Goal: Communication & Community: Answer question/provide support

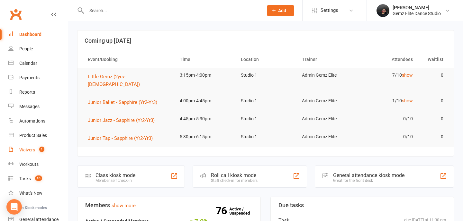
click at [41, 148] on span "1" at bounding box center [41, 149] width 5 height 5
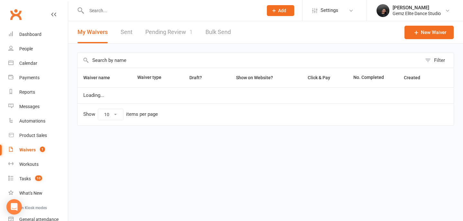
select select "100"
click at [168, 34] on link "Pending Review 1" at bounding box center [168, 32] width 47 height 22
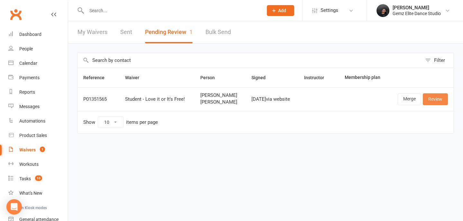
click at [444, 101] on link "Review" at bounding box center [434, 99] width 25 height 12
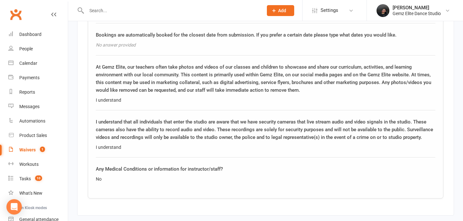
scroll to position [929, 0]
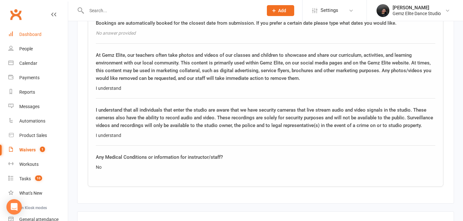
click at [49, 38] on link "Dashboard" at bounding box center [37, 34] width 59 height 14
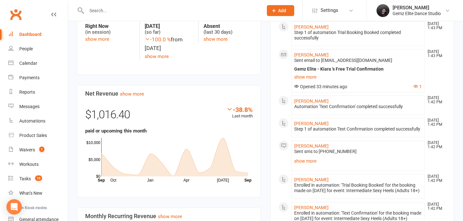
scroll to position [328, 0]
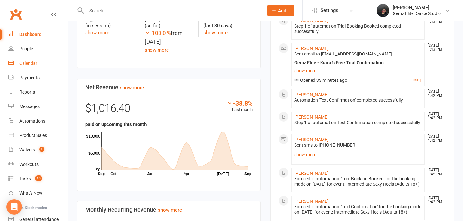
click at [31, 58] on link "Calendar" at bounding box center [37, 63] width 59 height 14
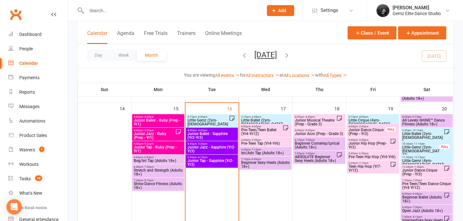
scroll to position [281, 0]
click at [212, 127] on div "3:15pm - 4:00pm Little Gemz (2yrs-[DEMOGRAPHIC_DATA])" at bounding box center [212, 123] width 52 height 17
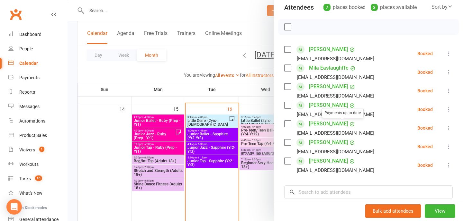
scroll to position [164, 0]
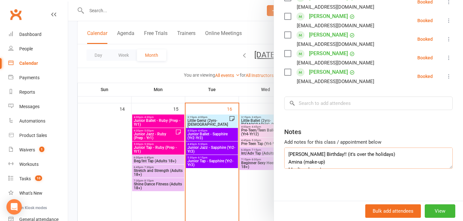
click at [368, 160] on textarea "[PERSON_NAME] Birthday!! (it's over the holidays) Amina (make-up) Maali makeup …" at bounding box center [368, 158] width 168 height 21
drag, startPoint x: 356, startPoint y: 154, endPoint x: 415, endPoint y: 160, distance: 59.4
click at [415, 160] on textarea "[PERSON_NAME] Birthday!! (it's over the holidays) Amina (make-up) Maali makeup …" at bounding box center [368, 158] width 168 height 21
click at [415, 156] on textarea "[PERSON_NAME] Birthday!! (it's over the holidays) Amina (make-up) Maali makeup …" at bounding box center [368, 158] width 168 height 21
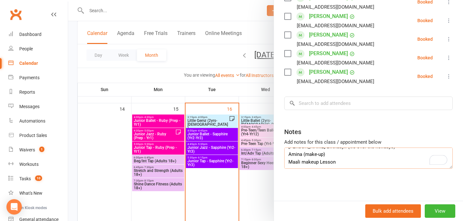
click at [338, 158] on textarea "[PERSON_NAME] Birthday!! (it's over the holidays) Amina (make-up) Maali makeup …" at bounding box center [368, 158] width 168 height 21
click at [338, 164] on textarea "[PERSON_NAME] Birthday!! (it's over the holidays) Amina (make-up) Maali makeup …" at bounding box center [368, 158] width 168 height 21
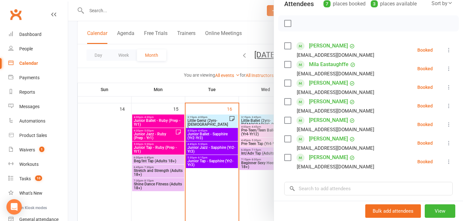
scroll to position [79, 0]
click at [247, 185] on div at bounding box center [265, 110] width 394 height 221
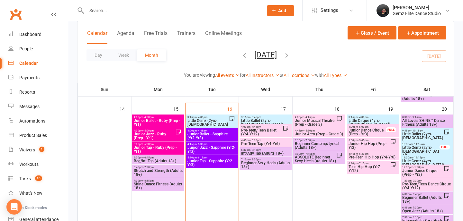
click at [216, 137] on span "Junior Ballet - Sapphire (Yr2-Yr3)" at bounding box center [211, 136] width 49 height 8
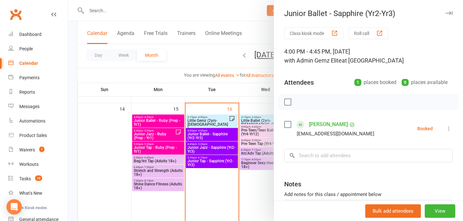
click at [224, 178] on div at bounding box center [265, 110] width 394 height 221
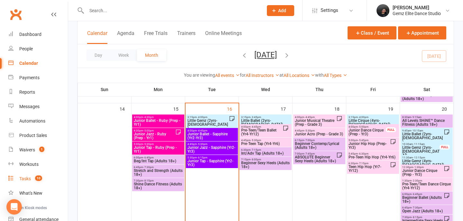
click at [38, 181] on count-badge "10" at bounding box center [37, 178] width 10 height 5
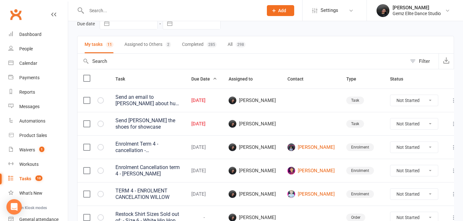
scroll to position [35, 0]
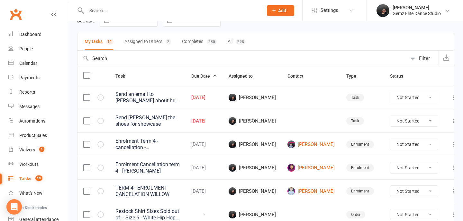
click at [286, 11] on span "Add" at bounding box center [282, 10] width 8 height 5
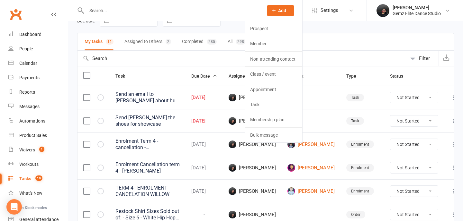
click at [324, 19] on li "Settings Membership Plans Event Templates Appointment Types Mobile App Website …" at bounding box center [334, 10] width 64 height 21
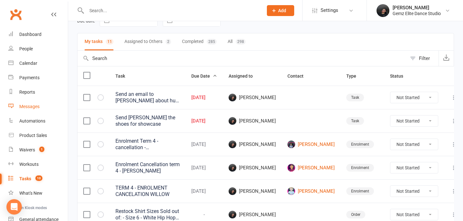
click at [24, 107] on div "Messages" at bounding box center [29, 106] width 20 height 5
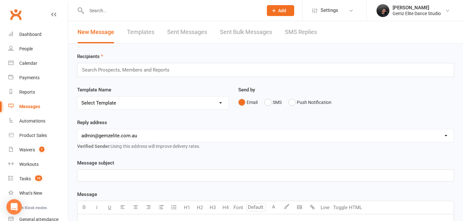
click at [153, 67] on input "text" at bounding box center [128, 70] width 94 height 8
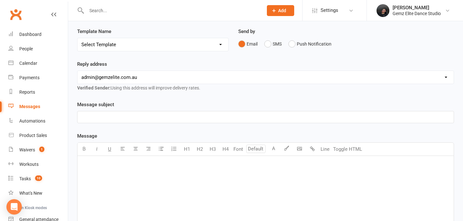
scroll to position [64, 0]
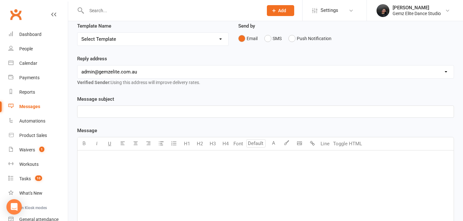
click at [145, 181] on div "﻿" at bounding box center [265, 199] width 376 height 96
click at [140, 13] on input "text" at bounding box center [171, 10] width 174 height 9
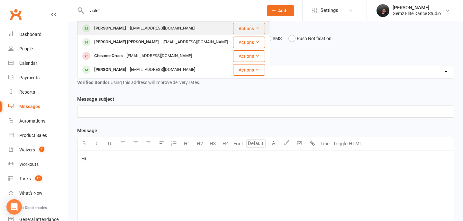
type input "violet"
click at [120, 30] on div "[PERSON_NAME]" at bounding box center [110, 28] width 36 height 9
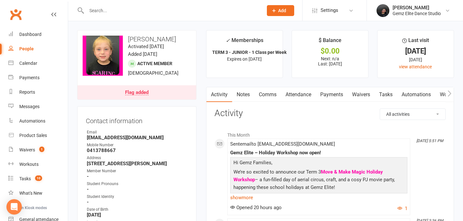
click at [275, 96] on link "Comms" at bounding box center [267, 94] width 27 height 15
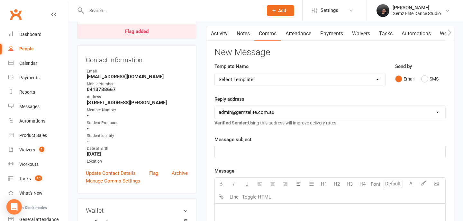
scroll to position [62, 0]
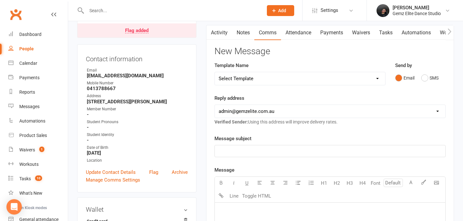
click at [226, 210] on p "﻿" at bounding box center [329, 211] width 223 height 8
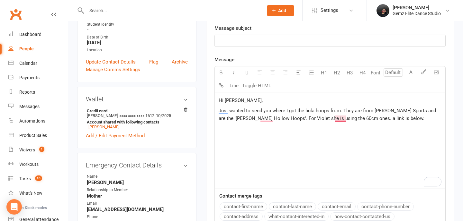
click at [335, 118] on span "Just wanted to send you where I got the hula hoops from. They are from [PERSON_…" at bounding box center [327, 114] width 218 height 13
drag, startPoint x: 404, startPoint y: 116, endPoint x: 387, endPoint y: 118, distance: 17.1
click at [387, 118] on p "Just wanted to send you where I got the hula hoops from. They are from [PERSON_…" at bounding box center [329, 118] width 223 height 23
click at [380, 120] on span "Just wanted to send you where I got the hula hoops from. They are from [PERSON_…" at bounding box center [328, 118] width 220 height 21
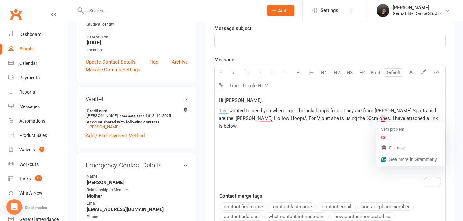
click at [382, 120] on span "Just wanted to send you where I got the hula hoops from. They are from [PERSON_…" at bounding box center [328, 118] width 220 height 21
click at [407, 119] on p "Just wanted to send you where I got the hula hoops from. They are from [PERSON_…" at bounding box center [329, 118] width 223 height 23
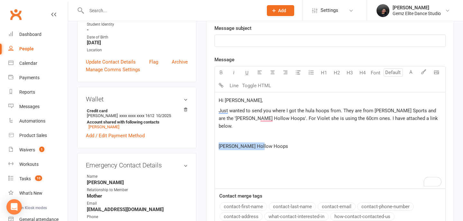
drag, startPoint x: 265, startPoint y: 137, endPoint x: 203, endPoint y: 137, distance: 62.0
click at [202, 137] on main "✓ Memberships TERM 3 - JUNIOR - 1 Class per Week Expires on [DATE] $ Balance $0…" at bounding box center [329, 96] width 257 height 476
drag, startPoint x: 269, startPoint y: 137, endPoint x: 195, endPoint y: 137, distance: 73.6
click at [195, 137] on div "upload photo change photo [PERSON_NAME] Activated [DATE] Added [DATE] Active me…" at bounding box center [265, 224] width 386 height 732
click at [310, 149] on div "Hi [PERSON_NAME], Just wanted to send you where I got the hula hoops from. They…" at bounding box center [330, 141] width 230 height 96
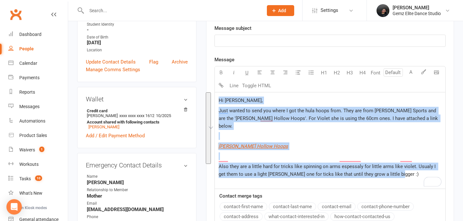
drag, startPoint x: 391, startPoint y: 167, endPoint x: 204, endPoint y: 94, distance: 200.9
click at [204, 94] on main "✓ Memberships TERM 3 - JUNIOR - 1 Class per Week Expires on [DATE] $ Balance $0…" at bounding box center [329, 96] width 257 height 476
copy div "Hi [PERSON_NAME], Just wanted to send you where I got the hula hoops from. They…"
click at [292, 132] on p "﻿" at bounding box center [329, 136] width 223 height 8
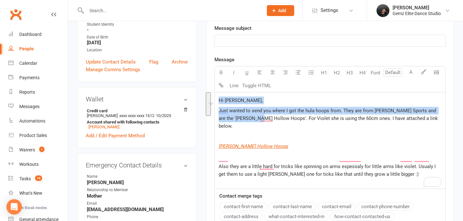
drag, startPoint x: 250, startPoint y: 122, endPoint x: 213, endPoint y: 95, distance: 45.4
click at [213, 95] on div "Activity Notes Comms Attendance Payments Waivers Tasks Automations Workouts Mob…" at bounding box center [330, 121] width 248 height 412
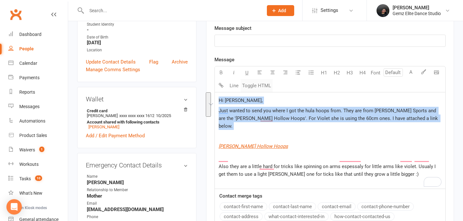
drag, startPoint x: 403, startPoint y: 127, endPoint x: 270, endPoint y: 90, distance: 137.3
click at [270, 90] on div "Font size U H1 H2 H3 H4 Font A Line Toggle HTML Hi [PERSON_NAME], Just wanted t…" at bounding box center [329, 127] width 231 height 123
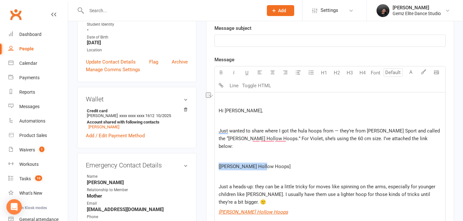
drag, startPoint x: 274, startPoint y: 156, endPoint x: 226, endPoint y: 155, distance: 47.3
click at [226, 155] on div "﻿ Hi [PERSON_NAME], ﻿ Just wanted to share where I got the hula hoops from — th…" at bounding box center [330, 171] width 230 height 156
click at [218, 111] on span "Hi [PERSON_NAME]," at bounding box center [240, 111] width 44 height 6
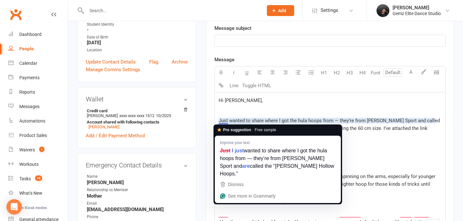
click at [230, 110] on p "﻿" at bounding box center [329, 111] width 223 height 8
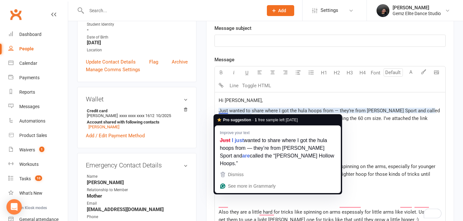
click at [225, 112] on span "Just wanted to share where I got the hula hoops from — they’re from [PERSON_NAM…" at bounding box center [329, 118] width 222 height 21
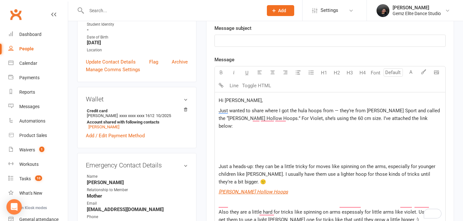
click at [368, 119] on span "Just wanted to share where I got the hula hoops from — they’re from [PERSON_NAM…" at bounding box center [329, 118] width 222 height 21
click at [339, 112] on span "Just wanted to share where I got the hula hoops from — they’re from [PERSON_NAM…" at bounding box center [329, 118] width 222 height 21
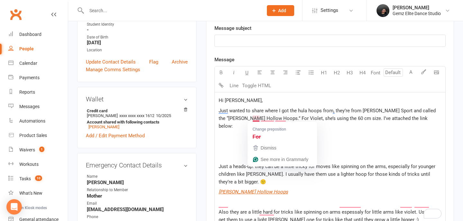
click at [212, 106] on div "Activity Notes Comms Attendance Payments Waivers Tasks Automations Workouts Mob…" at bounding box center [330, 141] width 248 height 452
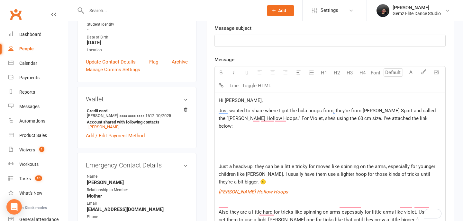
click at [221, 108] on span "Just wanted to share where I got the hula hoops from, they’re from [PERSON_NAME…" at bounding box center [327, 118] width 218 height 21
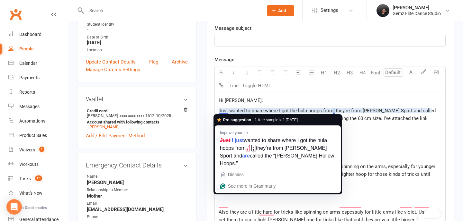
click at [223, 113] on span "Just wanted to share where I got the hula hoops from, they’re from [PERSON_NAME…" at bounding box center [327, 118] width 218 height 21
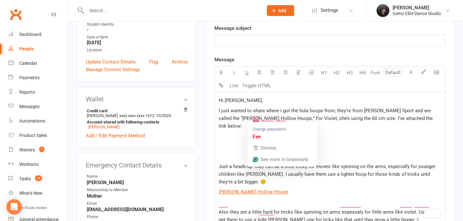
click at [362, 124] on div "Hi [PERSON_NAME], I just wanted to share where I got the hula hoops from; they’…" at bounding box center [330, 161] width 230 height 136
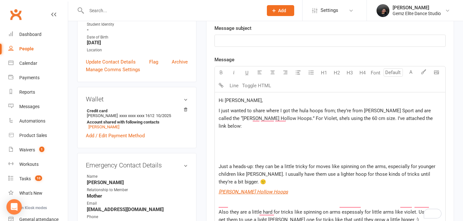
click at [290, 118] on span "I just wanted to share where I got the hula hoops from; they’re from [PERSON_NA…" at bounding box center [325, 118] width 215 height 21
click at [286, 118] on span "I just wanted to share where I got the hula hoops from; they’re from [PERSON_NA…" at bounding box center [325, 118] width 215 height 21
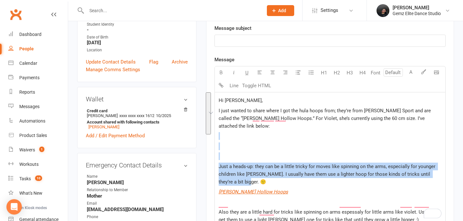
drag, startPoint x: 265, startPoint y: 174, endPoint x: 222, endPoint y: 132, distance: 60.2
click at [222, 132] on div "Hi [PERSON_NAME], I just wanted to share where I got the hula hoops from; they’…" at bounding box center [330, 161] width 230 height 136
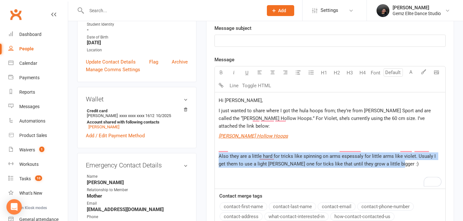
drag, startPoint x: 225, startPoint y: 143, endPoint x: 286, endPoint y: 183, distance: 73.0
click at [286, 183] on div "Hi [PERSON_NAME], I just wanted to share where I got the hula hoops from; they’…" at bounding box center [330, 141] width 230 height 96
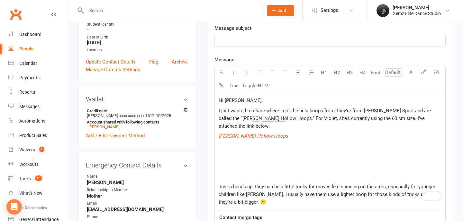
click at [217, 179] on div "Hi [PERSON_NAME], I just wanted to share where I got the hula hoops from; they’…" at bounding box center [330, 152] width 230 height 118
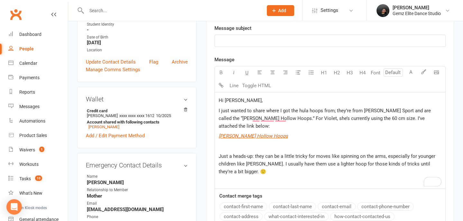
click at [259, 157] on span "Just a heads-up: they can be a little tricky for moves like spinning on the arm…" at bounding box center [327, 164] width 218 height 21
click at [301, 170] on div "Hi [PERSON_NAME], I just wanted to share where I got the hula hoops from; they’…" at bounding box center [330, 141] width 230 height 96
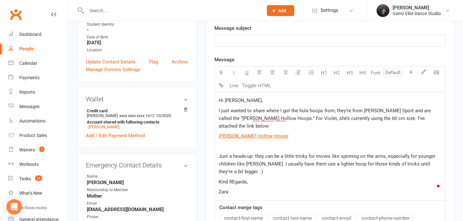
click at [235, 179] on span "Kind REgards," at bounding box center [232, 182] width 29 height 6
click at [247, 188] on p "Zara" at bounding box center [329, 192] width 223 height 8
click at [432, 74] on body "Prospect Member Non-attending contact Class / event Appointment Task Membership…" at bounding box center [231, 217] width 463 height 776
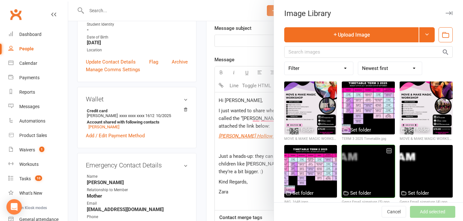
click at [370, 178] on div at bounding box center [367, 171] width 53 height 53
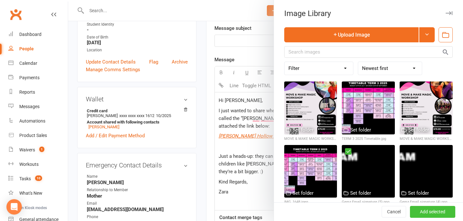
click at [432, 213] on button "Add selected" at bounding box center [432, 213] width 45 height 12
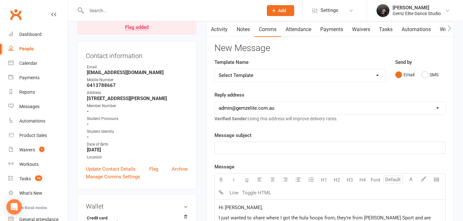
scroll to position [57, 0]
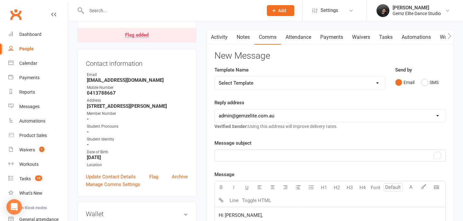
click at [278, 160] on div "﻿" at bounding box center [330, 156] width 230 height 12
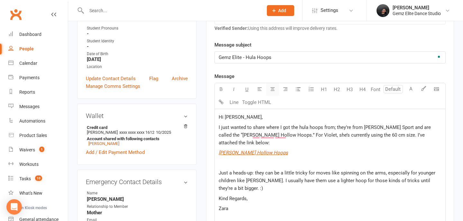
scroll to position [156, 0]
click at [267, 159] on p "﻿" at bounding box center [329, 163] width 223 height 8
click at [326, 173] on span "Just a heads-up: they can be a little tricky for moves like spinning on the arm…" at bounding box center [327, 180] width 218 height 21
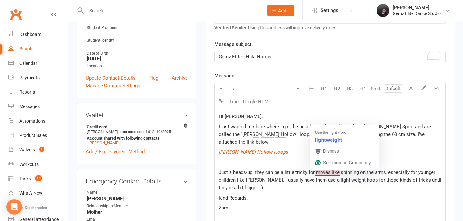
click at [323, 172] on span "Just a heads-up: they can be a little tricky for moves like spinning on the arm…" at bounding box center [330, 180] width 224 height 21
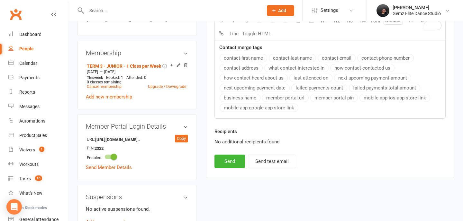
scroll to position [458, 0]
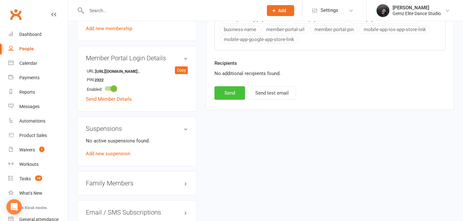
click at [227, 86] on button "Send" at bounding box center [229, 92] width 31 height 13
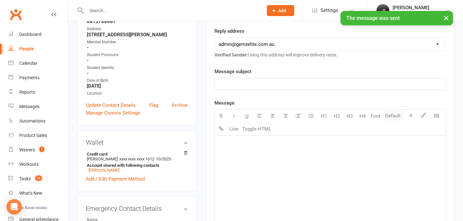
scroll to position [126, 0]
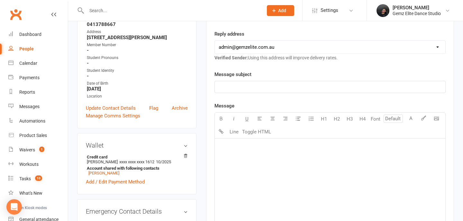
click at [278, 12] on span "Add" at bounding box center [282, 10] width 8 height 5
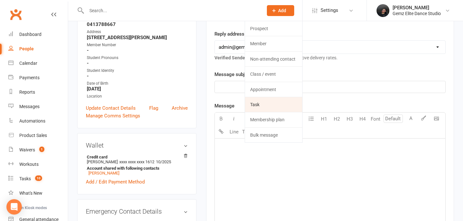
click at [283, 102] on link "Task" at bounding box center [273, 104] width 57 height 15
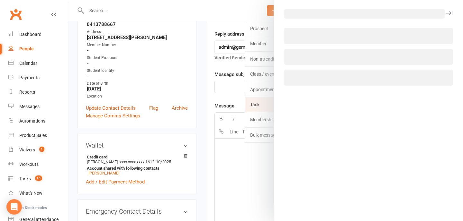
select select "52032"
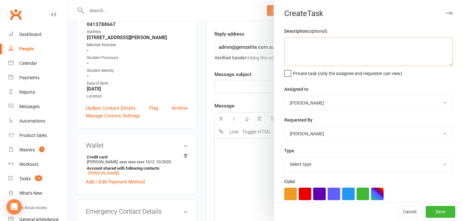
click at [308, 57] on textarea at bounding box center [368, 51] width 168 height 29
type textarea "Buy More Hula Hoops"
click at [329, 107] on select "Sharon Packenas Zara Packenas Admin Gemz Elite Sarah C" at bounding box center [368, 103] width 168 height 14
click at [317, 102] on select "Sharon Packenas Zara Packenas Admin Gemz Elite Sarah C" at bounding box center [368, 103] width 168 height 14
select select "52032"
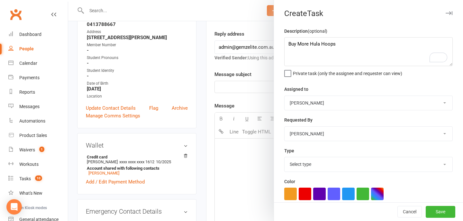
click at [321, 133] on select "Sharon Packenas Zara Packenas Admin Gemz Elite Sarah C" at bounding box center [368, 134] width 168 height 14
click at [308, 167] on select "Select type Booking E-mail Enrolment First class Insta Make-up Measurements Mee…" at bounding box center [368, 164] width 168 height 14
select select "30797"
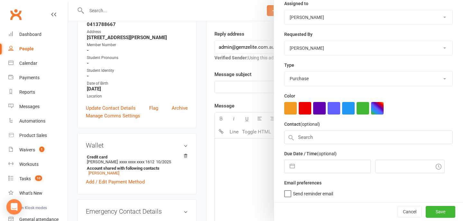
click at [287, 170] on button "button" at bounding box center [292, 166] width 12 height 13
select select "7"
select select "2025"
select select "8"
select select "2025"
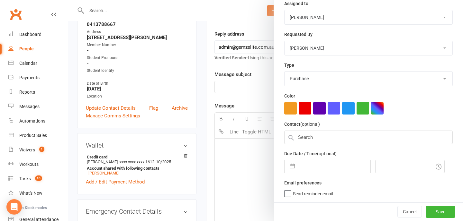
select select "9"
select select "2025"
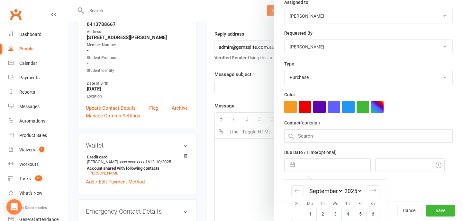
scroll to position [144, 0]
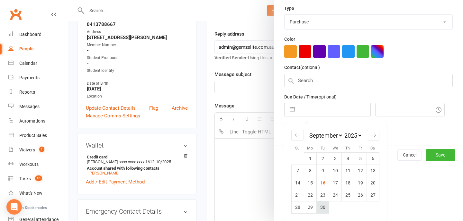
click at [322, 205] on td "30" at bounding box center [322, 207] width 13 height 12
type input "30 Sep 2025"
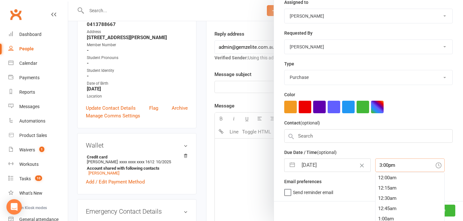
scroll to position [103, 0]
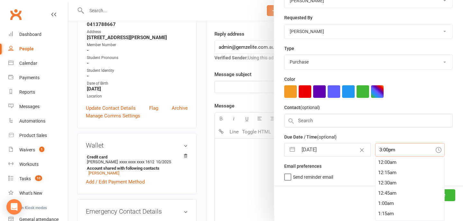
click at [397, 157] on div "3:00pm 12:00am 12:15am 12:30am 12:45am 1:00am 1:15am 1:30am 1:45am 2:00am 2:15a…" at bounding box center [409, 149] width 69 height 13
click at [380, 216] on div "11:45pm" at bounding box center [409, 216] width 69 height 10
type input "11:45pm"
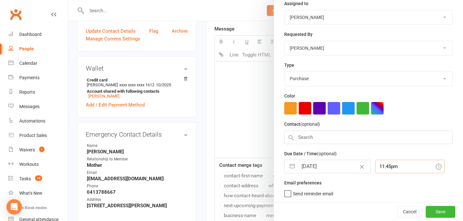
scroll to position [206, 0]
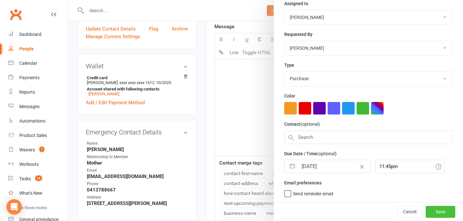
click at [440, 212] on button "Save" at bounding box center [440, 212] width 30 height 12
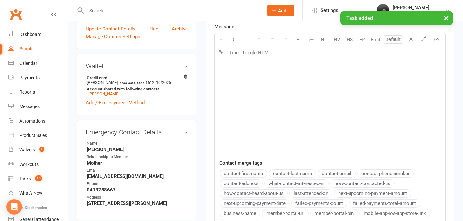
click at [198, 107] on div "upload photo change photo [PERSON_NAME] Activated [DATE] Added [DATE] Active me…" at bounding box center [136, 191] width 129 height 732
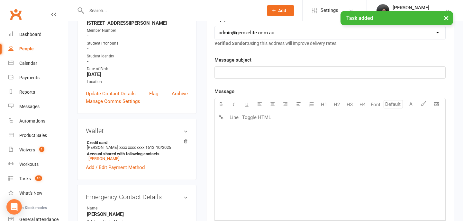
scroll to position [0, 0]
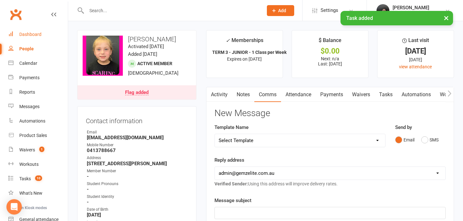
click at [14, 33] on link "Dashboard" at bounding box center [37, 34] width 59 height 14
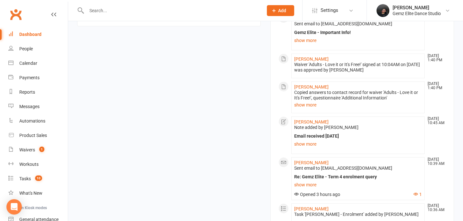
scroll to position [609, 0]
